Goal: Use online tool/utility: Utilize a website feature to perform a specific function

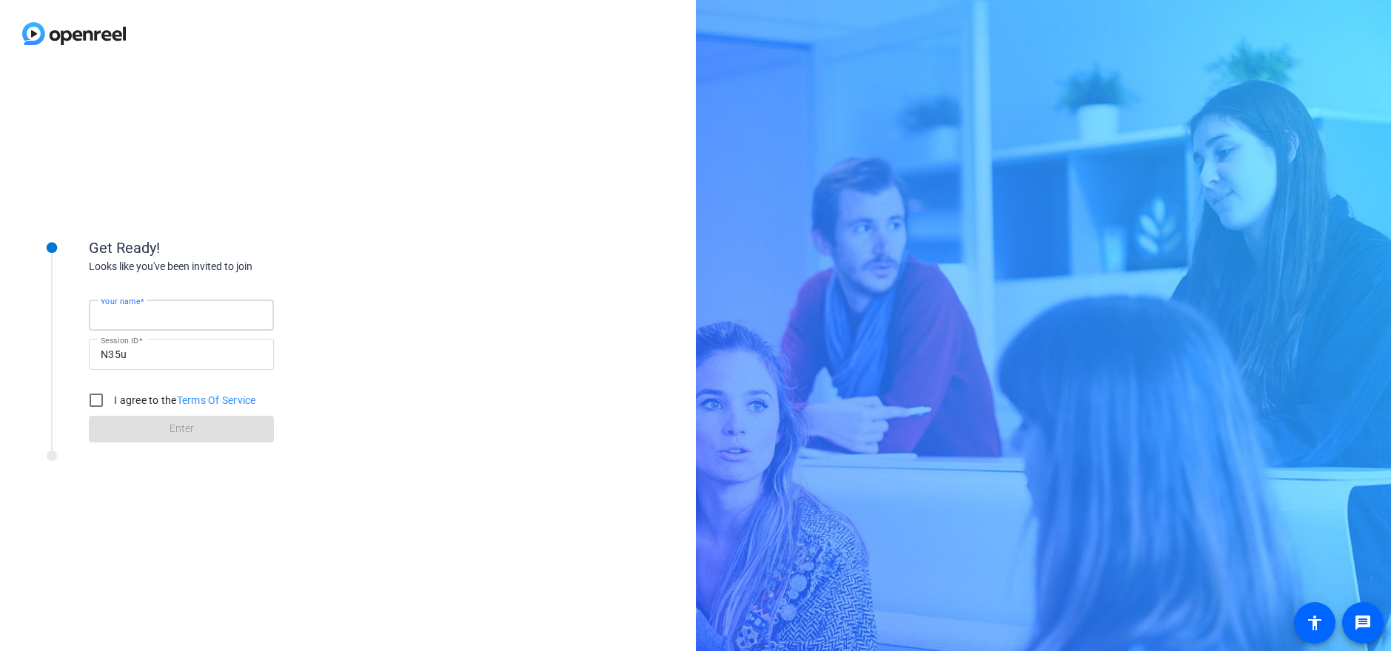
click at [180, 315] on input "Your name" at bounding box center [181, 315] width 161 height 18
type input "[PERSON_NAME]"
click at [93, 398] on input "I agree to the Terms Of Service" at bounding box center [96, 401] width 30 height 30
checkbox input "true"
click at [132, 429] on span at bounding box center [181, 430] width 185 height 36
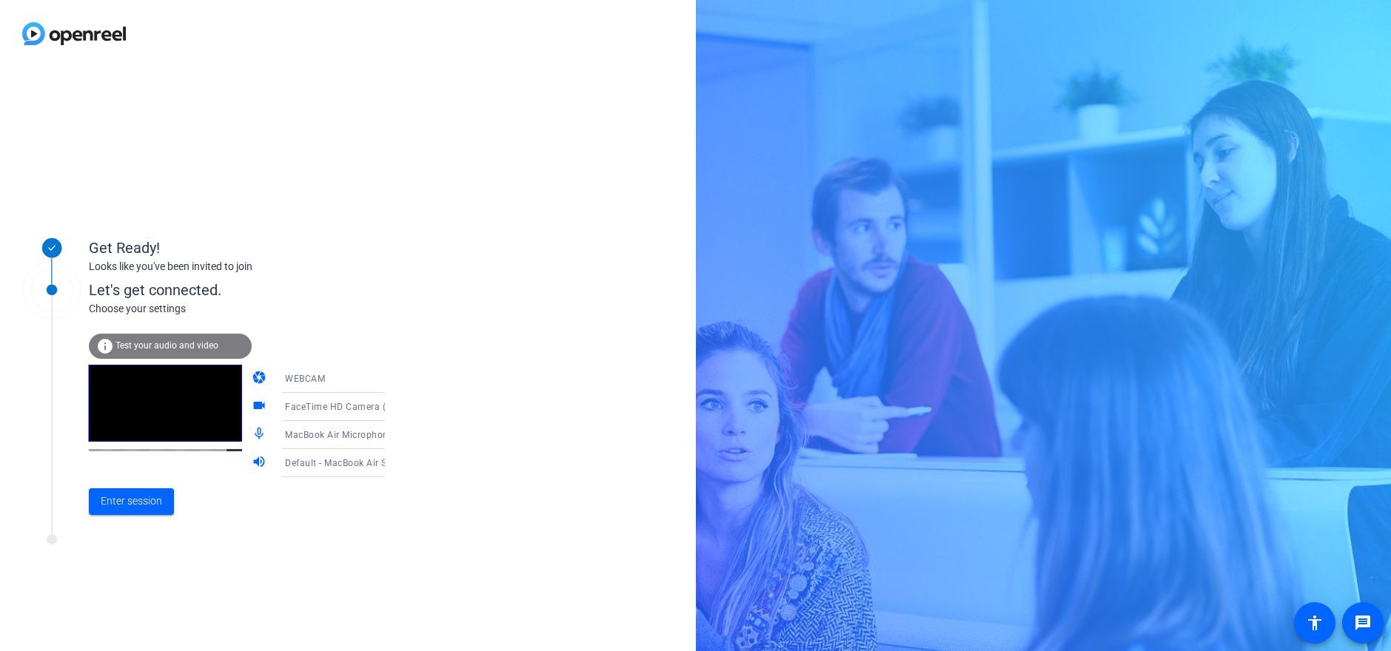
click at [252, 463] on mat-icon "volume_up" at bounding box center [261, 464] width 18 height 18
click at [391, 377] on icon at bounding box center [400, 379] width 18 height 18
click at [416, 377] on div at bounding box center [695, 325] width 1391 height 651
click at [139, 495] on span "Enter session" at bounding box center [131, 502] width 61 height 16
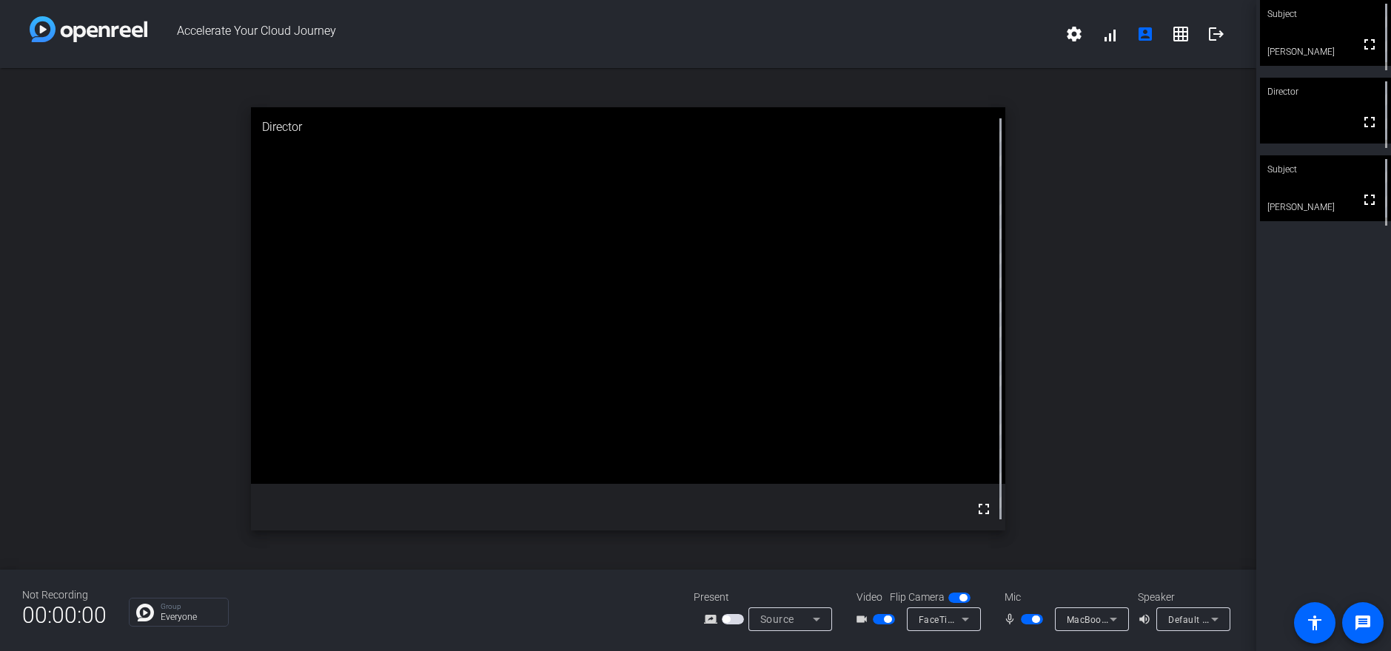
click at [889, 620] on span "button" at bounding box center [887, 619] width 7 height 7
click at [1036, 623] on span "button" at bounding box center [1035, 619] width 7 height 7
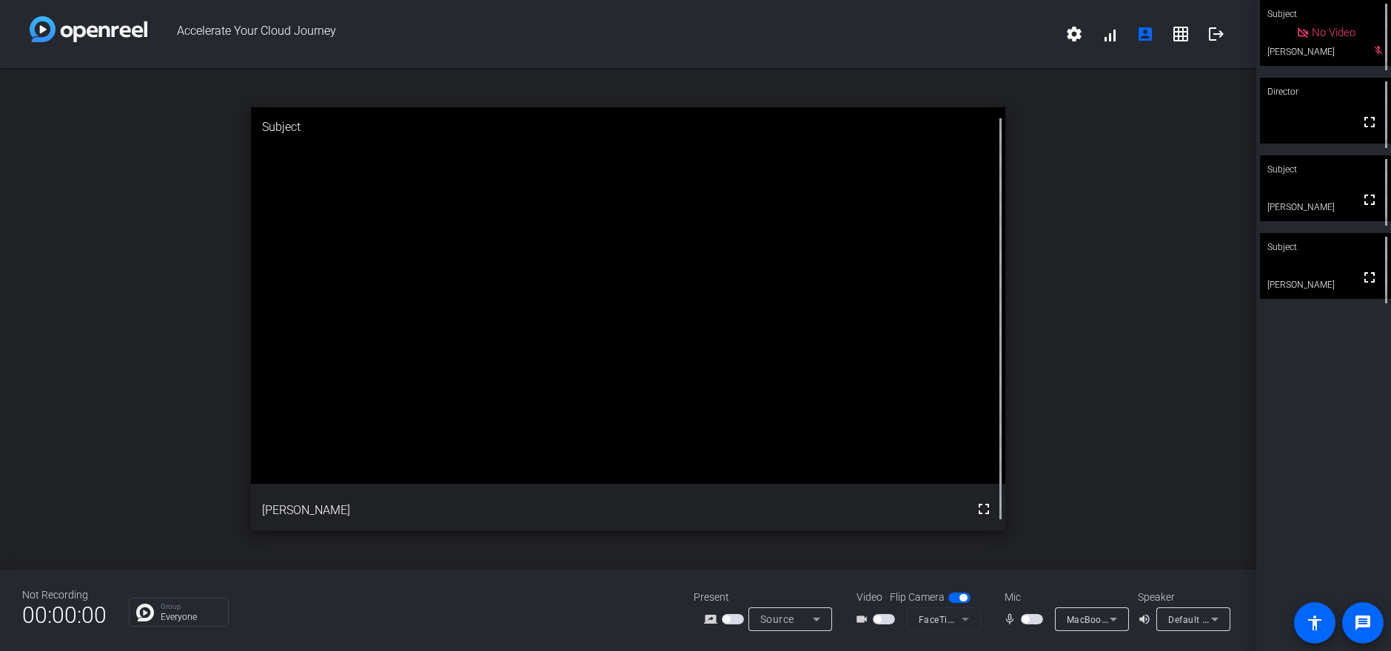
click at [1323, 417] on div "Subject No Video [PERSON_NAME] mic_off_outline Director fullscreen Subject full…" at bounding box center [1323, 325] width 135 height 651
click at [1029, 621] on span "button" at bounding box center [1032, 619] width 22 height 10
click at [1039, 625] on mat-slide-toggle at bounding box center [1033, 619] width 25 height 16
click at [1035, 620] on span "button" at bounding box center [1035, 619] width 7 height 7
drag, startPoint x: 1381, startPoint y: 382, endPoint x: 1348, endPoint y: 335, distance: 57.3
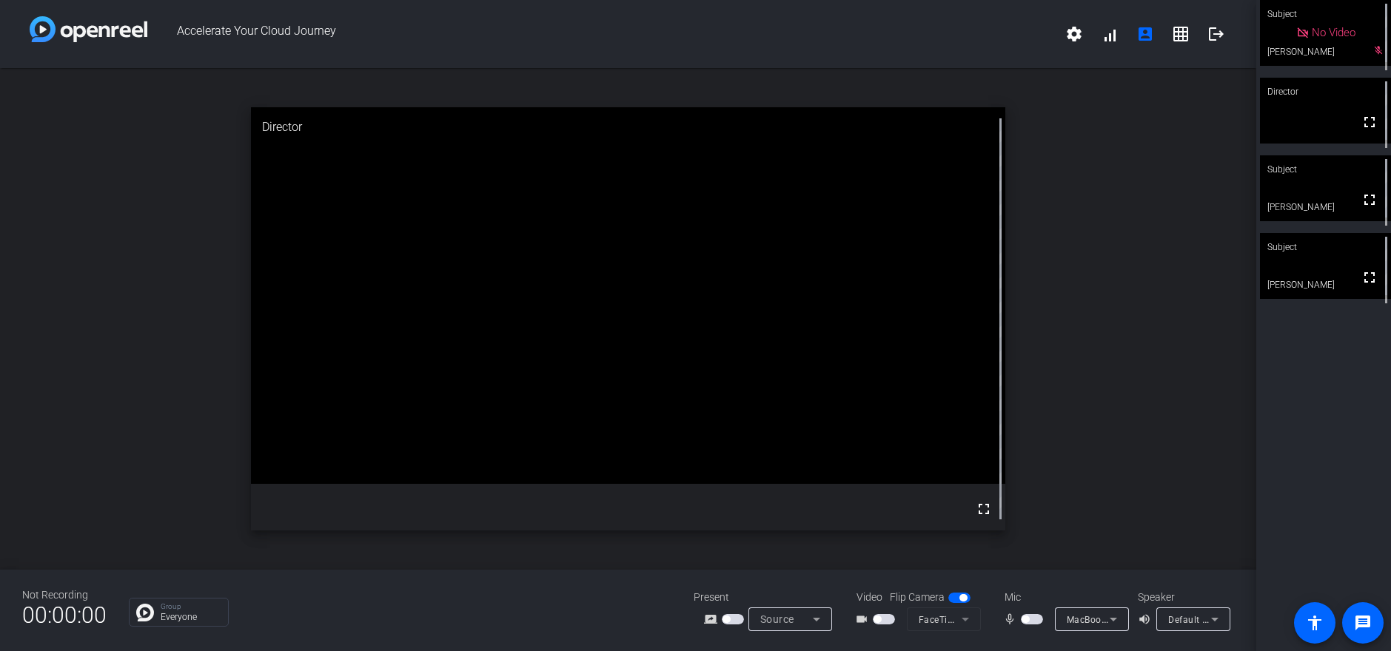
click at [1380, 381] on div "Subject No Video [PERSON_NAME] mic_off_outline Director fullscreen Subject full…" at bounding box center [1323, 325] width 135 height 651
click at [1324, 259] on div "Subject" at bounding box center [1325, 247] width 131 height 28
click at [1336, 479] on div "Subject No Video [PERSON_NAME] mic_off_outline Director fullscreen Subject full…" at bounding box center [1323, 325] width 135 height 651
drag, startPoint x: 1321, startPoint y: 411, endPoint x: 1318, endPoint y: 370, distance: 40.9
click at [1321, 411] on div "Subject No Video [PERSON_NAME] mic_off_outline Director fullscreen mic_off_outl…" at bounding box center [1323, 325] width 135 height 651
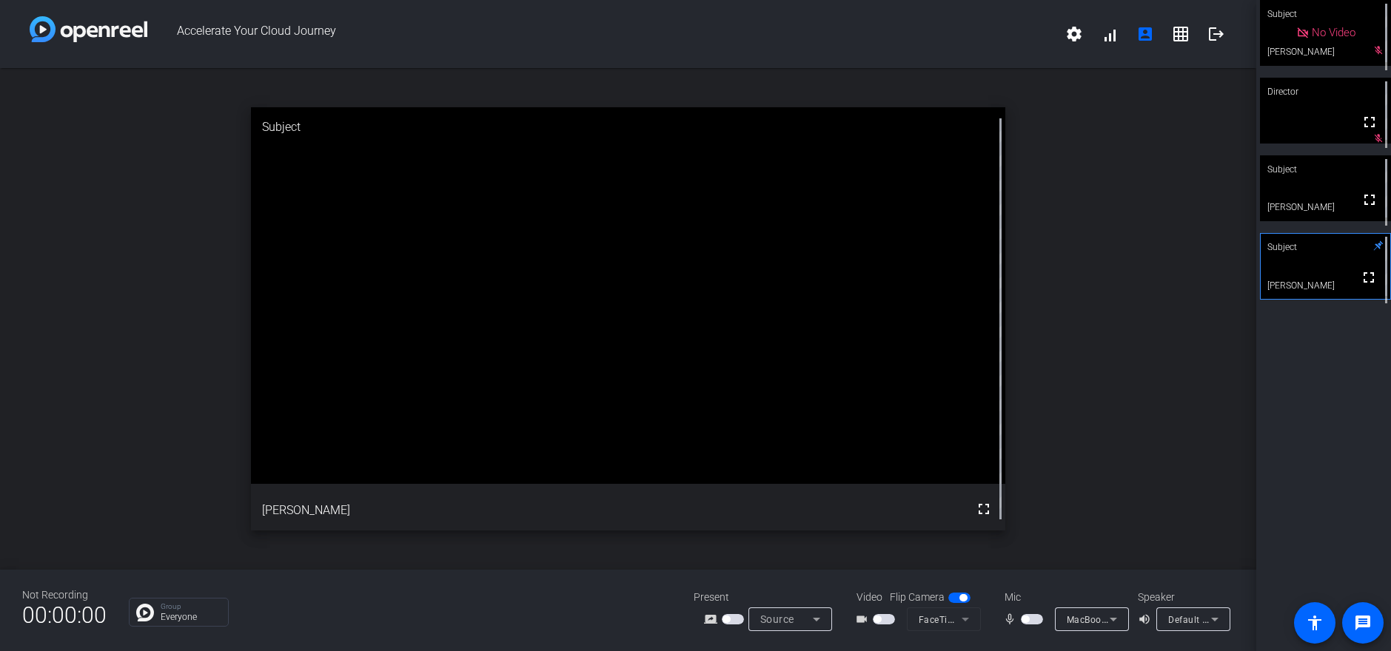
click at [1025, 621] on span "button" at bounding box center [1025, 619] width 7 height 7
click at [1037, 622] on span "button" at bounding box center [1035, 619] width 7 height 7
